Goal: Task Accomplishment & Management: Manage account settings

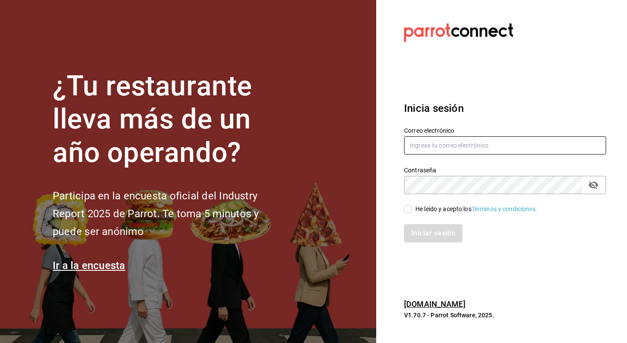
type input "[PERSON_NAME][EMAIL_ADDRESS][DOMAIN_NAME]"
click at [410, 206] on input "He leído y acepto los Términos y condiciones." at bounding box center [408, 209] width 8 height 8
checkbox input "true"
click at [417, 232] on button "Iniciar sesión" at bounding box center [433, 233] width 59 height 18
